Goal: Task Accomplishment & Management: Use online tool/utility

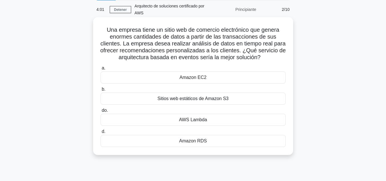
scroll to position [22, 0]
click at [216, 118] on div "AWS Lambda" at bounding box center [192, 119] width 185 height 12
click at [100, 112] on input "do. AWS Lambda" at bounding box center [100, 110] width 0 height 4
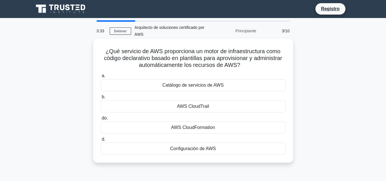
scroll to position [0, 0]
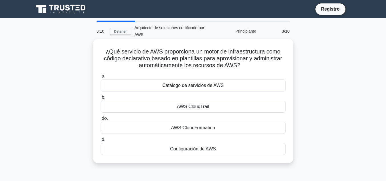
click at [225, 84] on div "Catálogo de servicios de AWS" at bounding box center [192, 85] width 185 height 12
click at [100, 78] on input "a. Catálogo de servicios de AWS" at bounding box center [100, 76] width 0 height 4
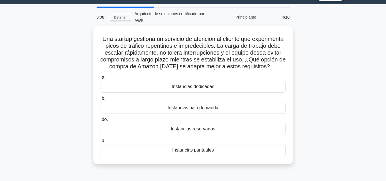
scroll to position [15, 0]
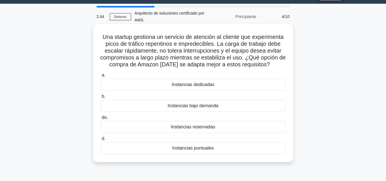
click at [231, 125] on div "Instancias reservadas" at bounding box center [192, 127] width 185 height 12
click at [100, 119] on input "do. Instancias reservadas" at bounding box center [100, 118] width 0 height 4
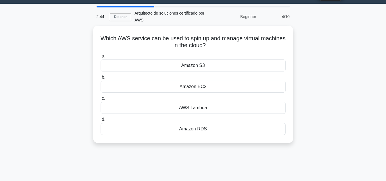
scroll to position [0, 0]
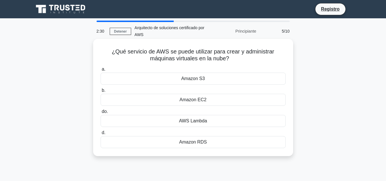
click at [205, 99] on font "Amazon EC2" at bounding box center [192, 99] width 27 height 5
click at [100, 92] on input "b. Amazon EC2" at bounding box center [100, 90] width 0 height 4
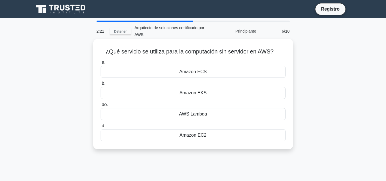
click at [202, 70] on font "Amazon ECS" at bounding box center [192, 71] width 27 height 5
click at [100, 64] on input "a. Amazon ECS" at bounding box center [100, 63] width 0 height 4
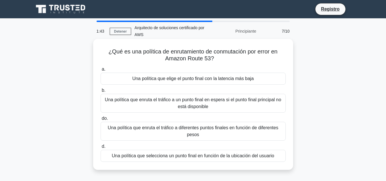
click at [219, 108] on font "Una política que enruta el tráfico a un punto final en espera si el punto final…" at bounding box center [193, 103] width 180 height 14
click at [100, 92] on input "b. Una política que enruta el tráfico a un punto final en espera si el punto fi…" at bounding box center [100, 90] width 0 height 4
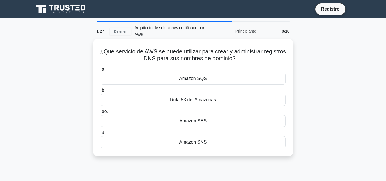
click at [207, 143] on div "Amazon SNS" at bounding box center [192, 142] width 185 height 12
click at [100, 134] on input "d. Amazon SNS" at bounding box center [100, 133] width 0 height 4
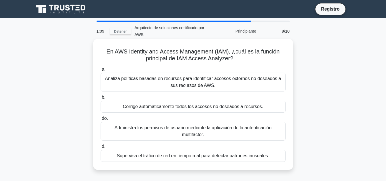
click at [142, 89] on div "Analiza políticas basadas en recursos para identificar accesos externos no dese…" at bounding box center [192, 82] width 185 height 19
click at [100, 71] on input "a. Analiza políticas basadas en recursos para identificar accesos externos no d…" at bounding box center [100, 69] width 0 height 4
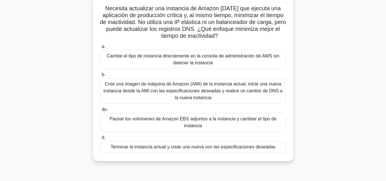
scroll to position [43, 0]
click at [203, 121] on font "Pausar los volúmenes de Amazon EBS adjuntos a la instancia y cambiar el tipo de…" at bounding box center [192, 122] width 167 height 12
click at [100, 111] on input "do. Pausar los volúmenes de Amazon EBS adjuntos a la instancia y cambiar el tip…" at bounding box center [100, 109] width 0 height 4
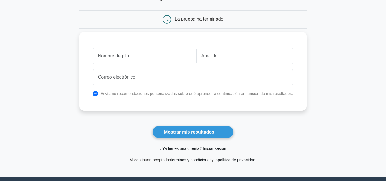
scroll to position [47, 0]
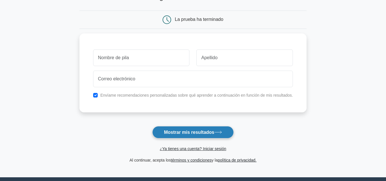
click at [214, 131] on font "Mostrar mis resultados" at bounding box center [189, 132] width 50 height 5
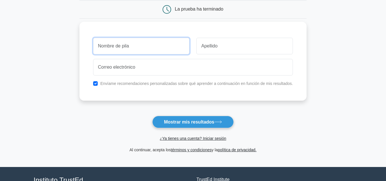
scroll to position [0, 0]
